Goal: Task Accomplishment & Management: Complete application form

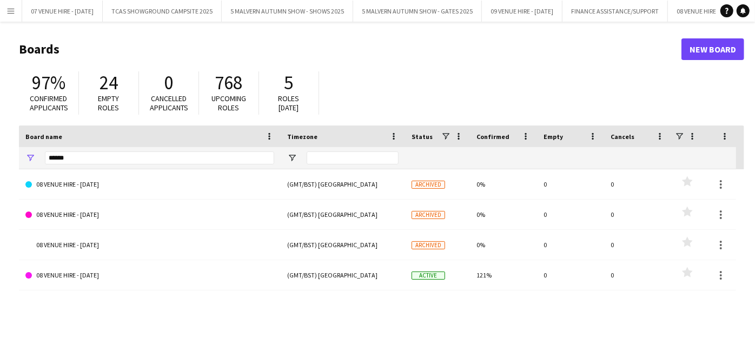
click at [15, 9] on button "Menu" at bounding box center [11, 11] width 22 height 22
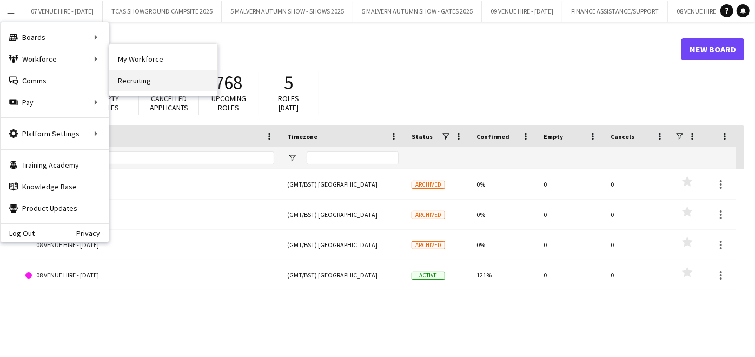
click at [134, 81] on link "Recruiting" at bounding box center [163, 81] width 108 height 22
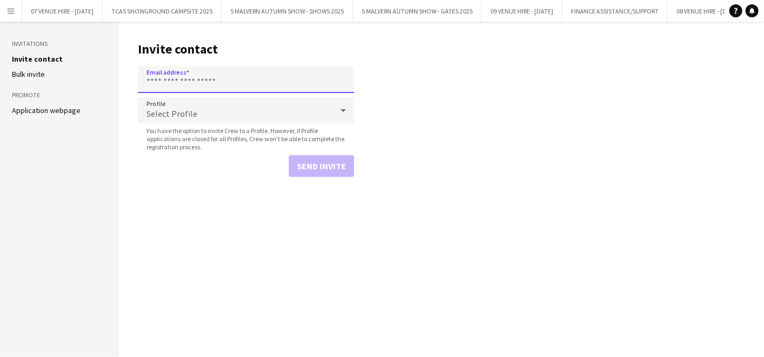
click at [167, 83] on input "Email address" at bounding box center [246, 79] width 216 height 27
type input "**********"
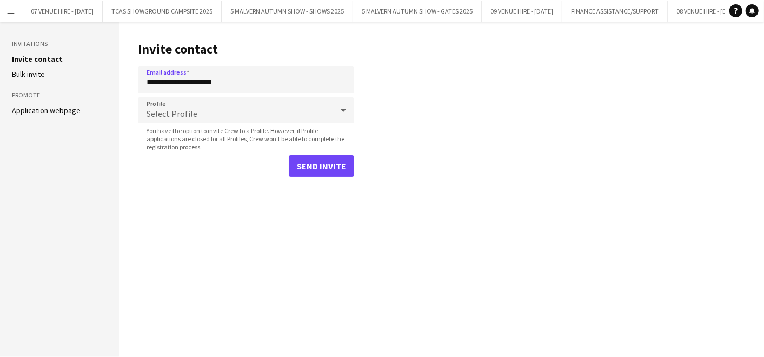
click at [180, 109] on span "Select Profile" at bounding box center [172, 113] width 51 height 11
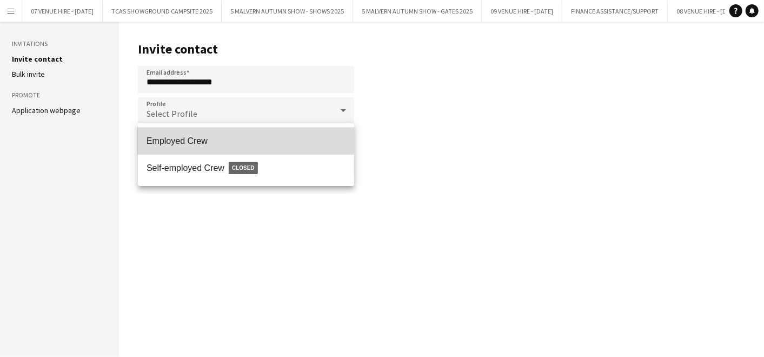
click at [173, 139] on span "Employed Crew" at bounding box center [246, 141] width 199 height 10
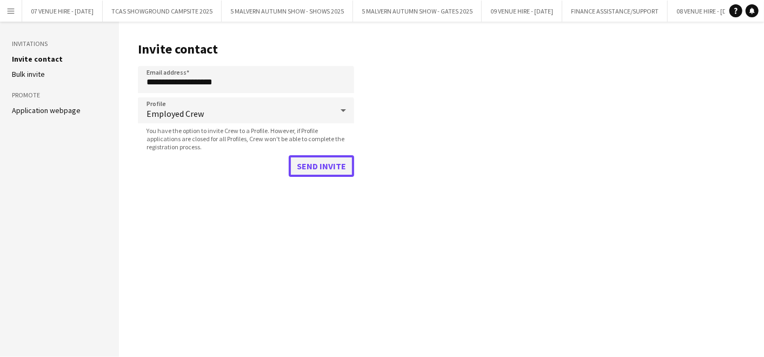
click at [331, 170] on button "Send invite" at bounding box center [321, 166] width 65 height 22
